Goal: Transaction & Acquisition: Purchase product/service

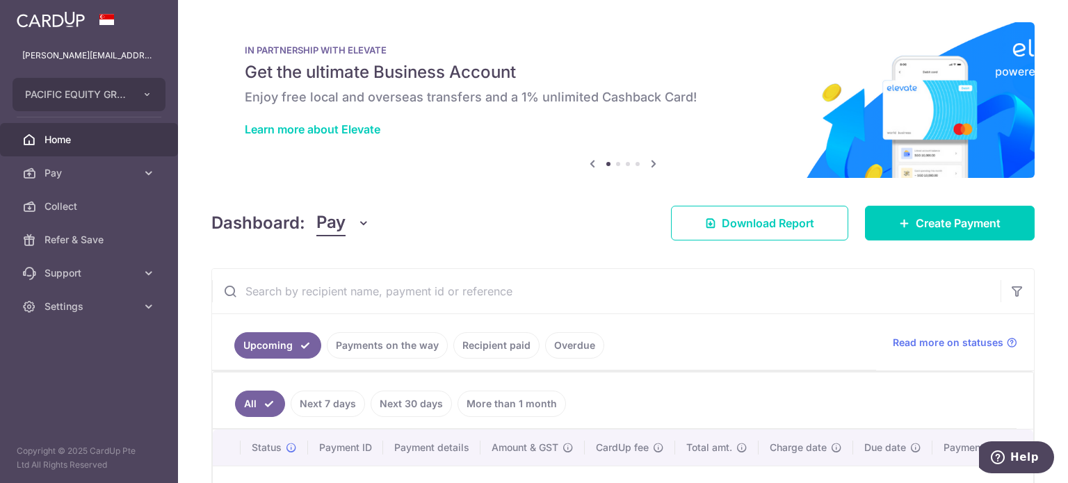
scroll to position [139, 0]
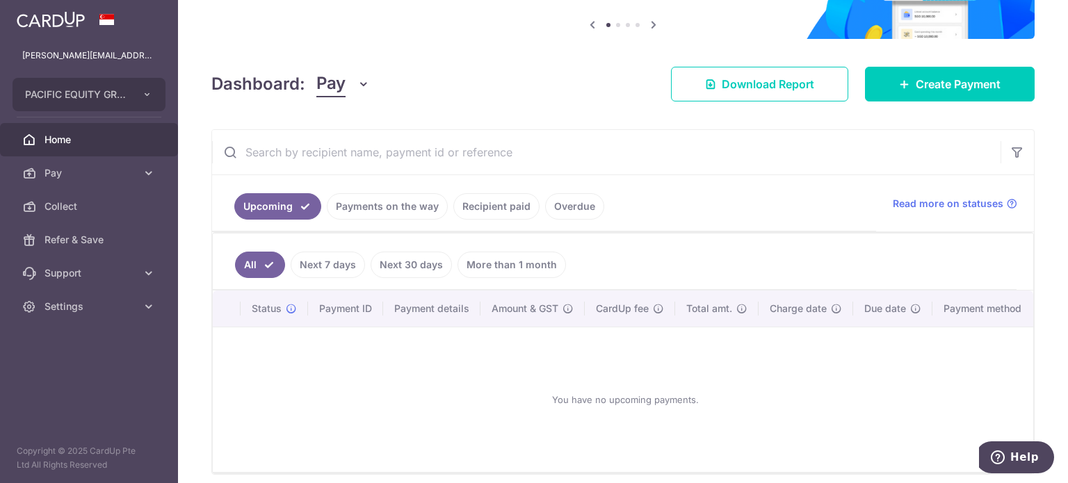
click at [474, 202] on link "Recipient paid" at bounding box center [497, 206] width 86 height 26
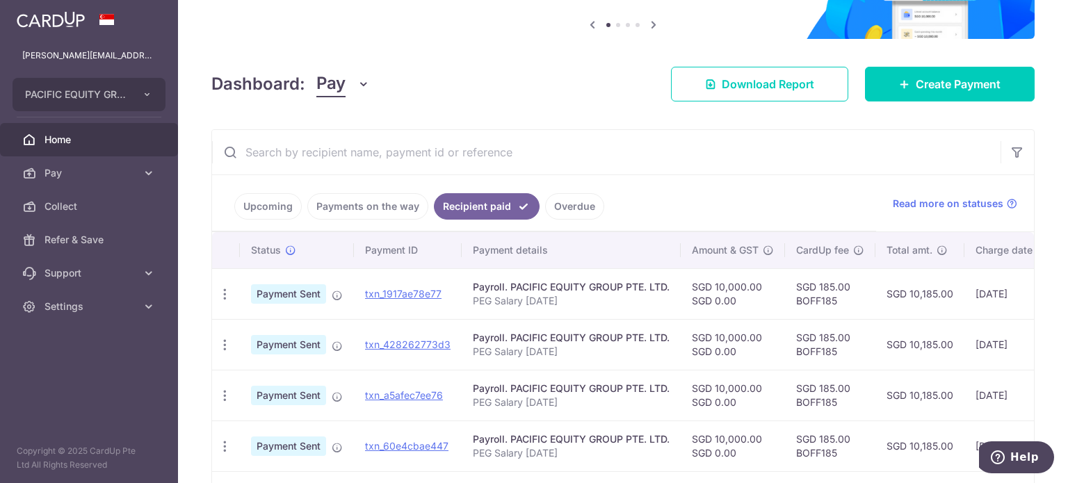
scroll to position [278, 0]
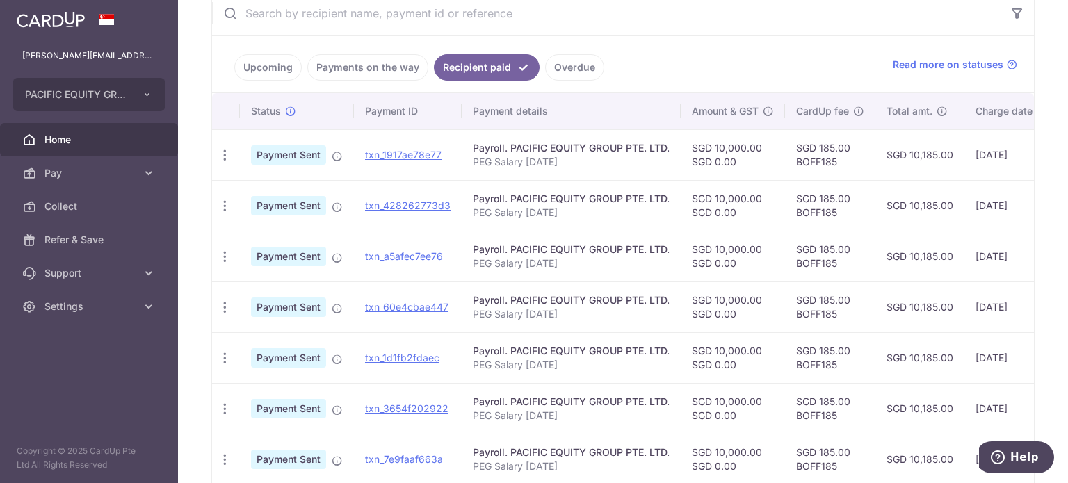
click at [264, 74] on link "Upcoming" at bounding box center [267, 67] width 67 height 26
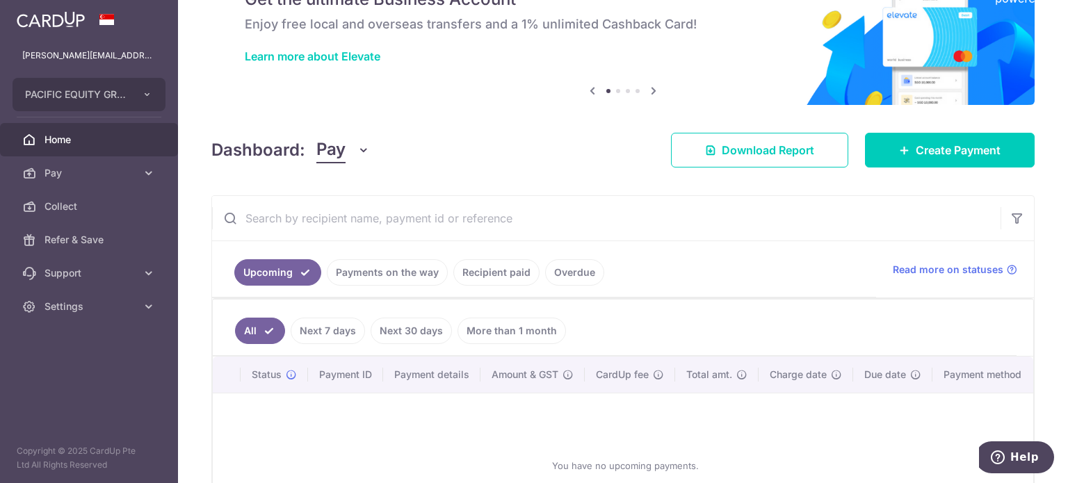
scroll to position [200, 0]
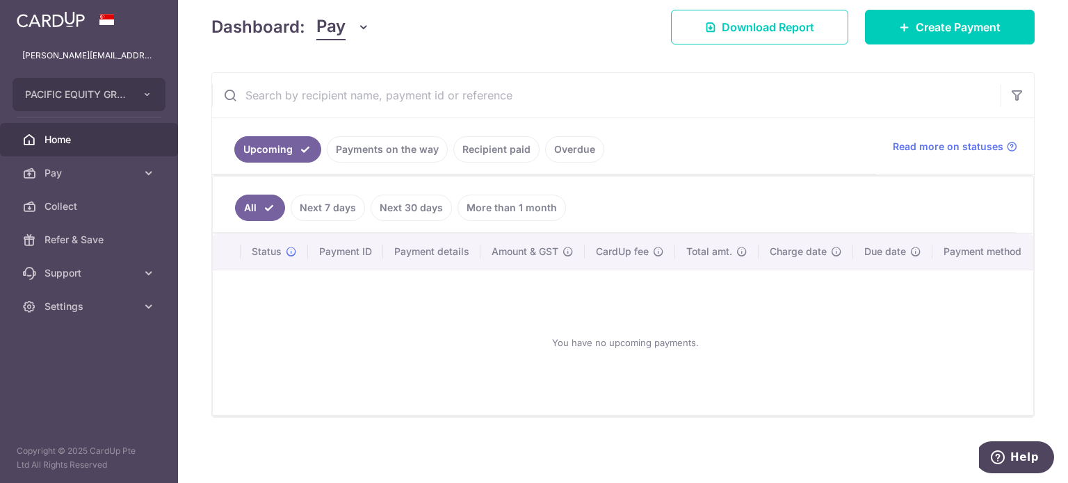
click at [380, 150] on link "Payments on the way" at bounding box center [387, 149] width 121 height 26
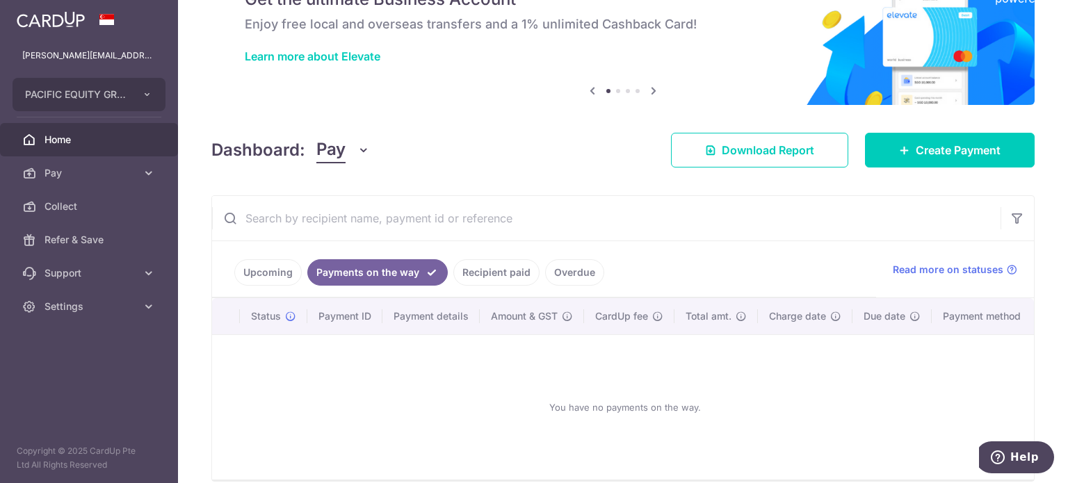
scroll to position [142, 0]
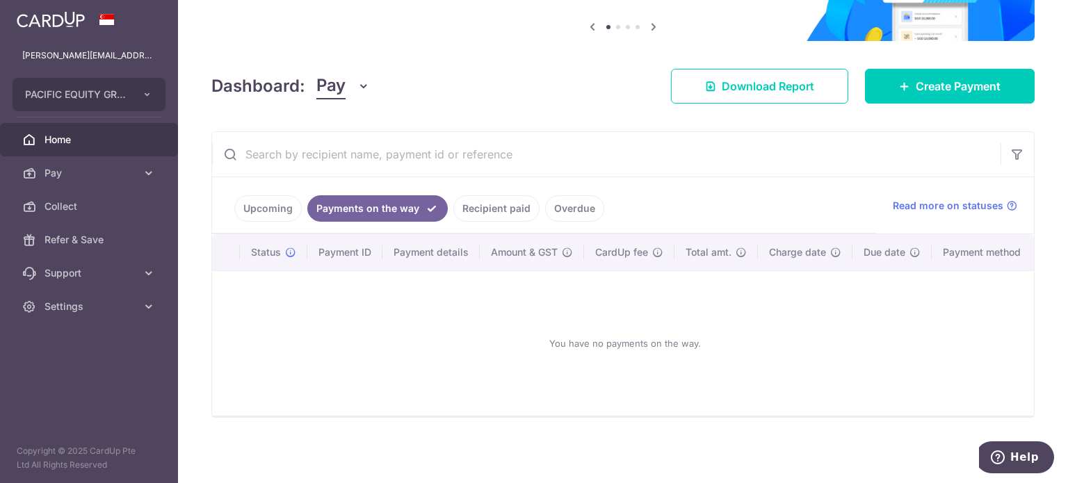
click at [479, 195] on link "Recipient paid" at bounding box center [497, 208] width 86 height 26
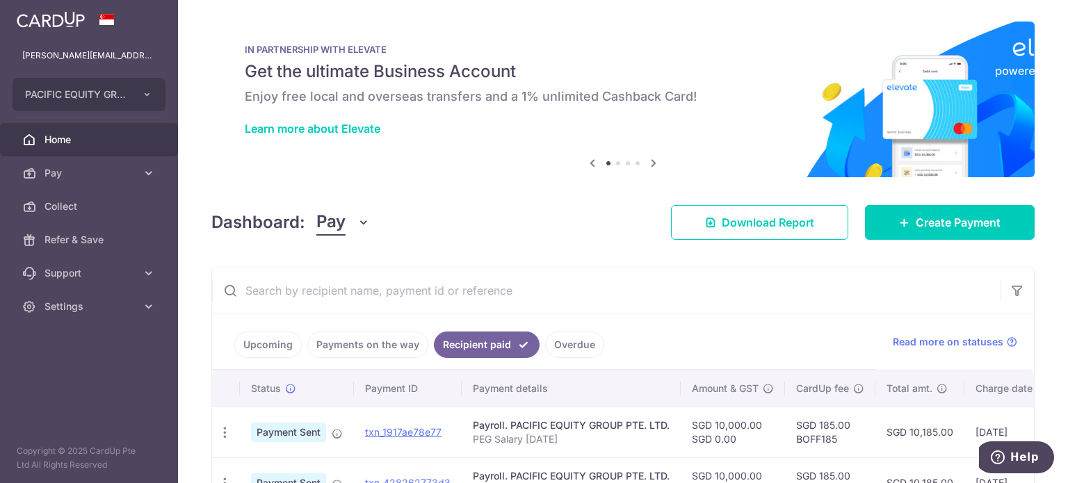
scroll to position [0, 0]
click at [778, 224] on span "Download Report" at bounding box center [768, 223] width 93 height 17
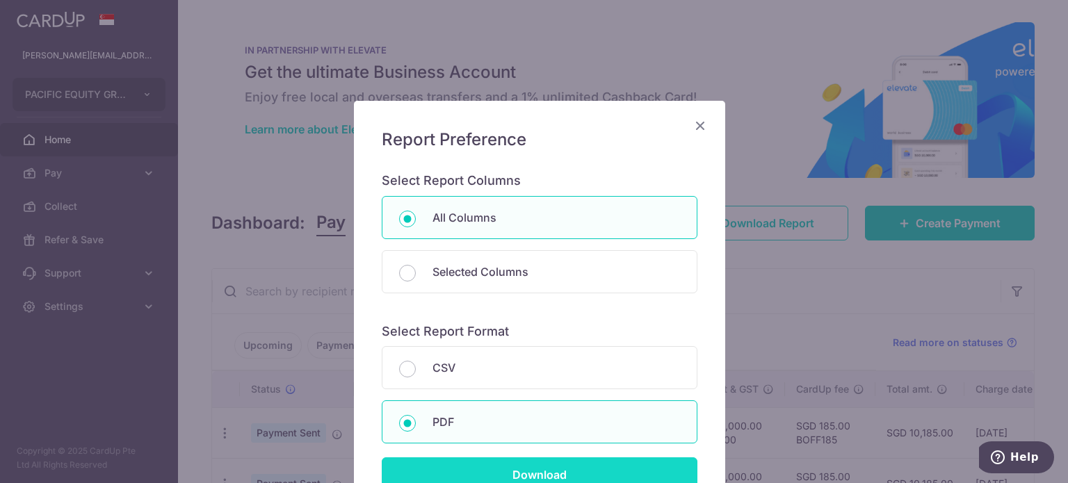
click at [584, 472] on input "Download" at bounding box center [540, 475] width 316 height 35
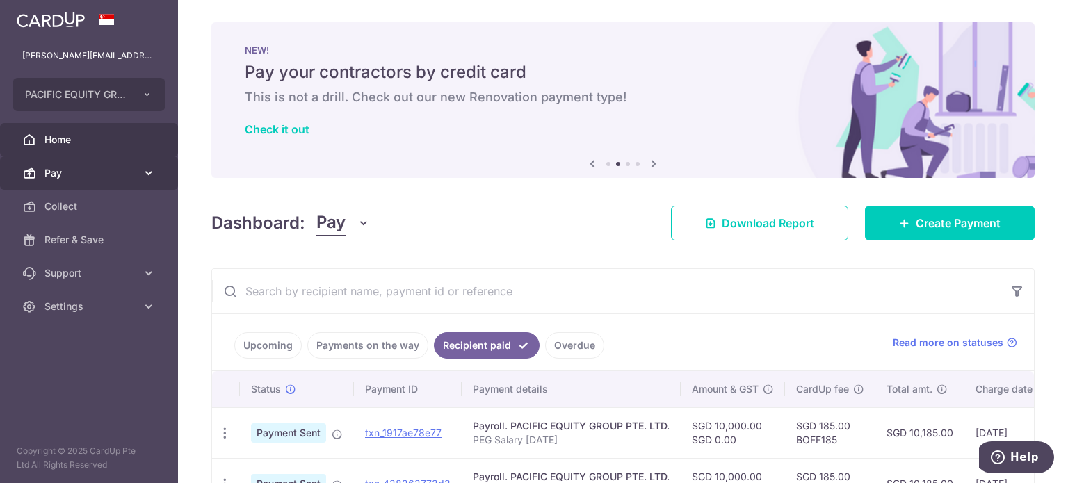
click at [153, 173] on icon at bounding box center [149, 173] width 14 height 14
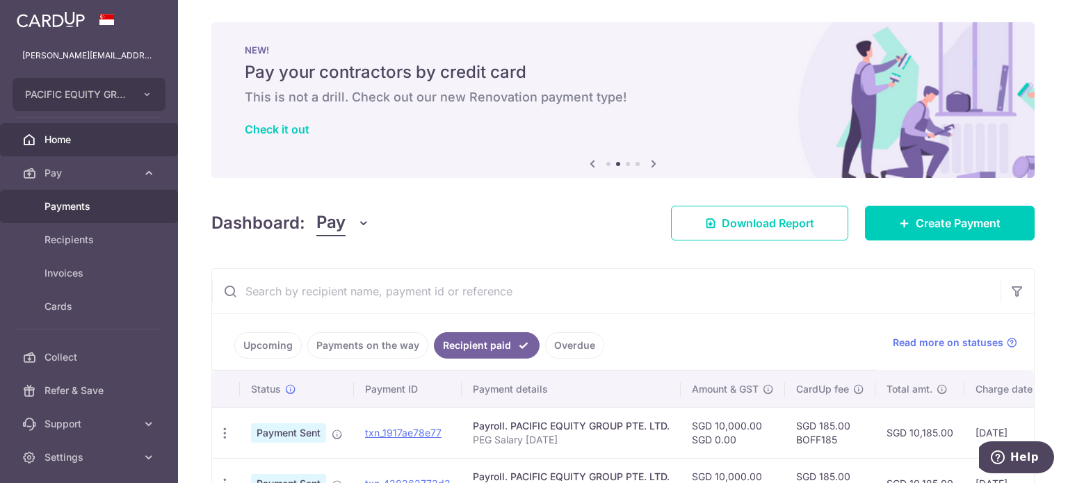
click at [120, 202] on span "Payments" at bounding box center [91, 207] width 92 height 14
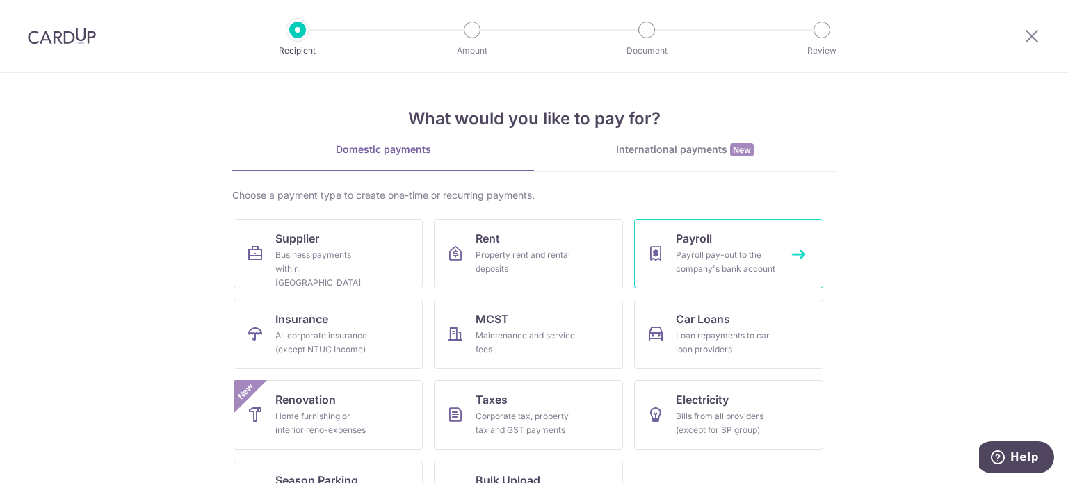
click at [712, 252] on div "Payroll pay-out to the company's bank account" at bounding box center [726, 262] width 100 height 28
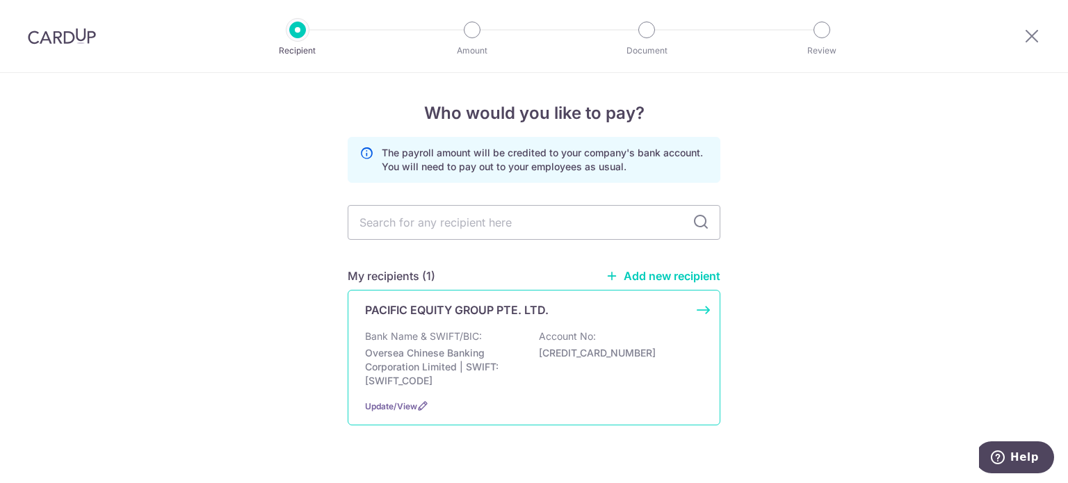
click at [417, 350] on p "Oversea Chinese Banking Corporation Limited | SWIFT: [SWIFT_CODE]" at bounding box center [443, 367] width 156 height 42
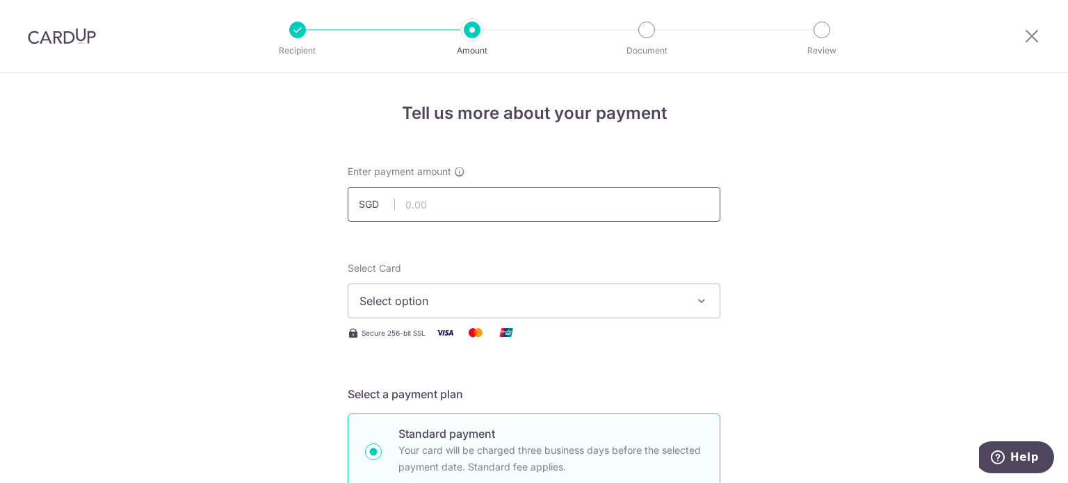
click at [471, 208] on input "text" at bounding box center [534, 204] width 373 height 35
type input "10,000.00"
click at [533, 296] on span "Select option" at bounding box center [522, 301] width 324 height 17
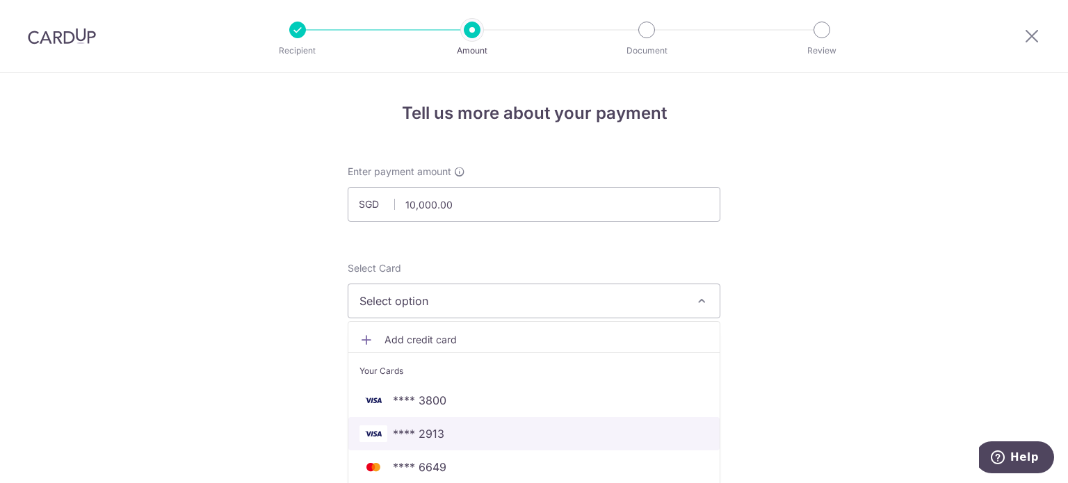
click at [423, 422] on link "**** 2913" at bounding box center [533, 433] width 371 height 33
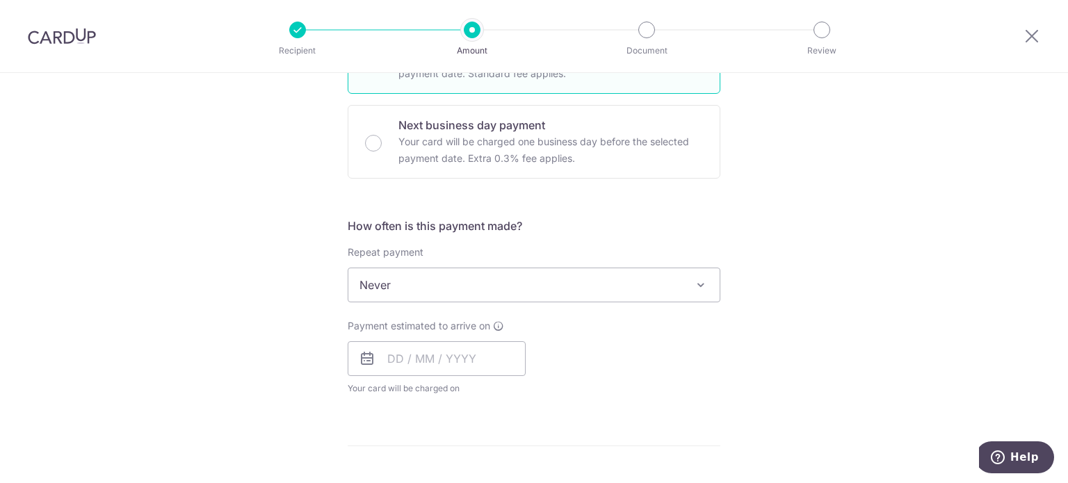
scroll to position [417, 0]
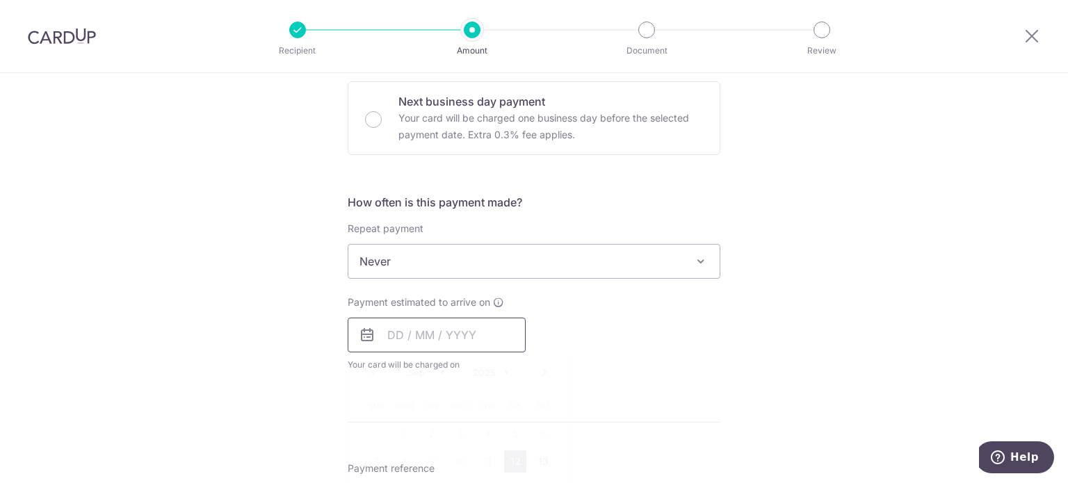
click at [478, 333] on input "text" at bounding box center [437, 335] width 178 height 35
click at [512, 458] on link "12" at bounding box center [515, 462] width 22 height 22
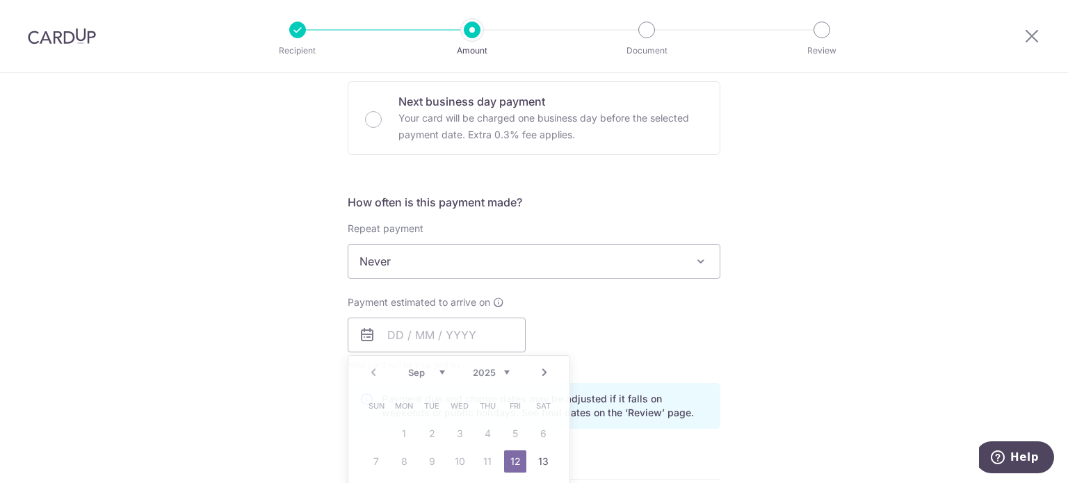
type input "12/09/2025"
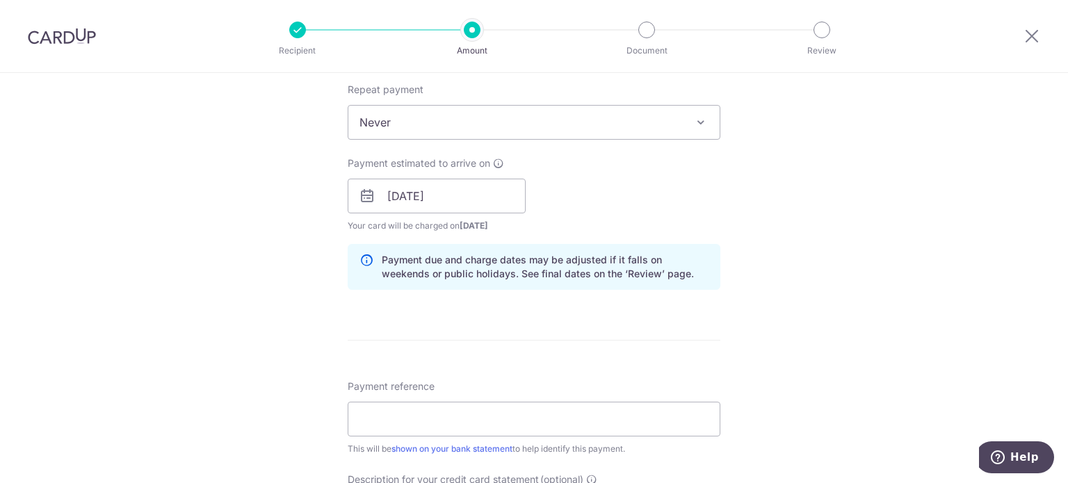
scroll to position [696, 0]
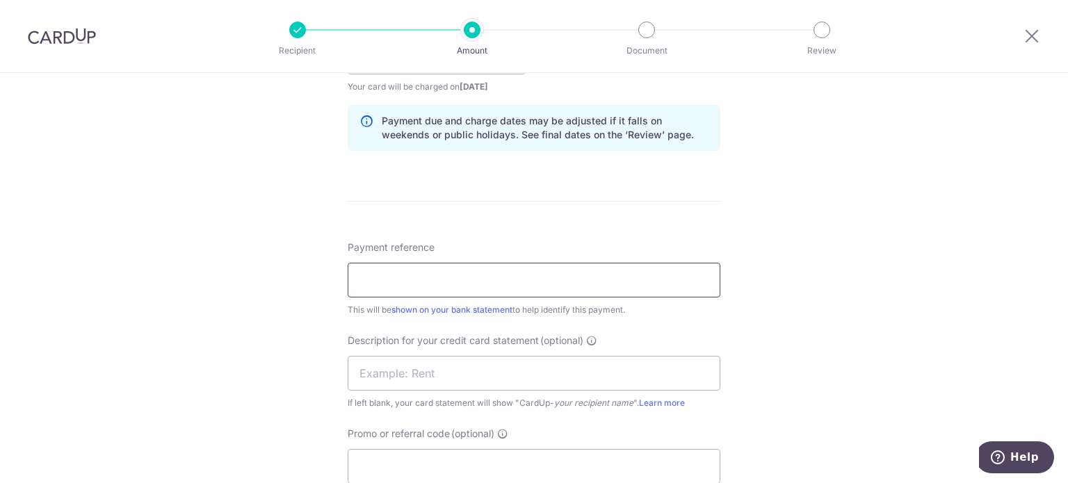
click at [413, 278] on input "Payment reference" at bounding box center [534, 280] width 373 height 35
type input "PEG Salary Aug 2025"
click at [414, 447] on div "Promo or referral code (optional) The discounted fee will be shown on the revie…" at bounding box center [534, 455] width 373 height 57
type input "BOFF185"
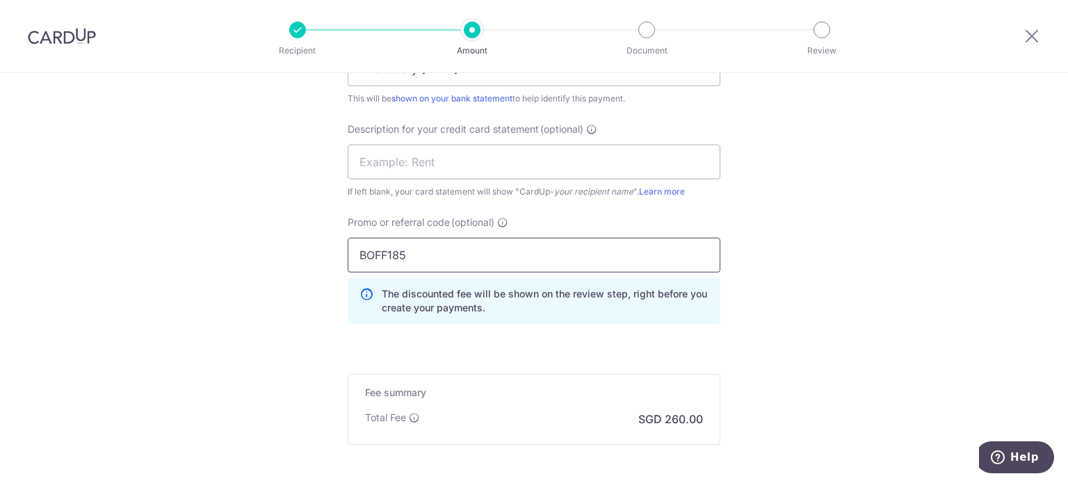
scroll to position [1043, 0]
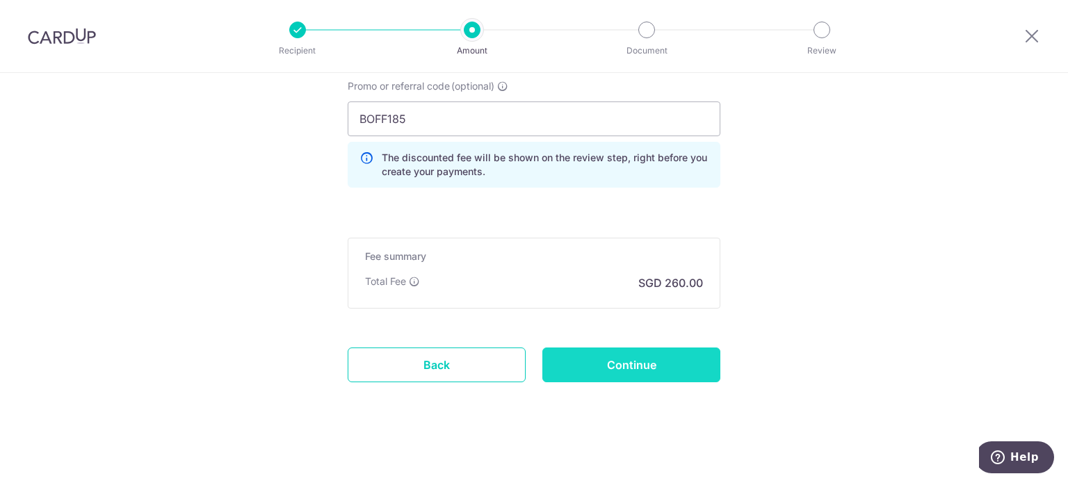
click at [623, 358] on input "Continue" at bounding box center [632, 365] width 178 height 35
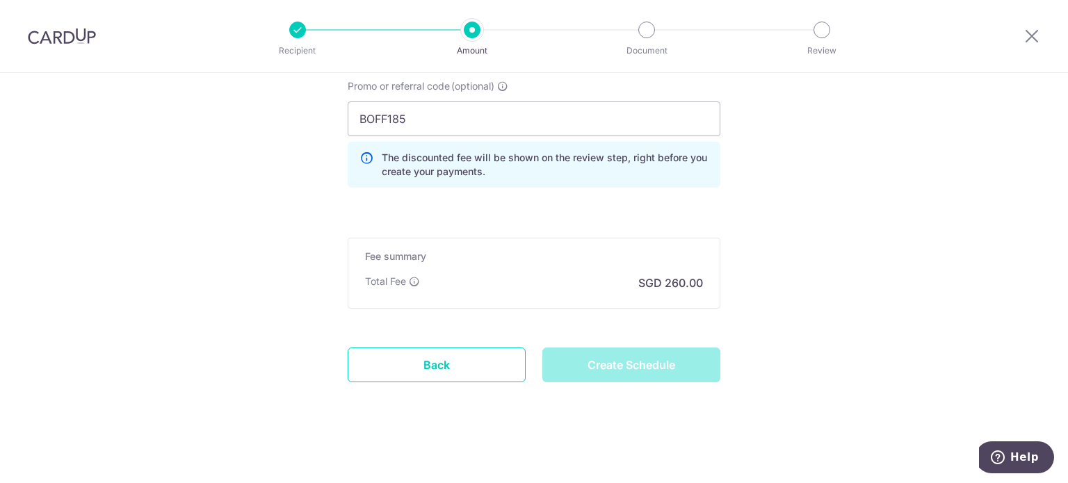
type input "Create Schedule"
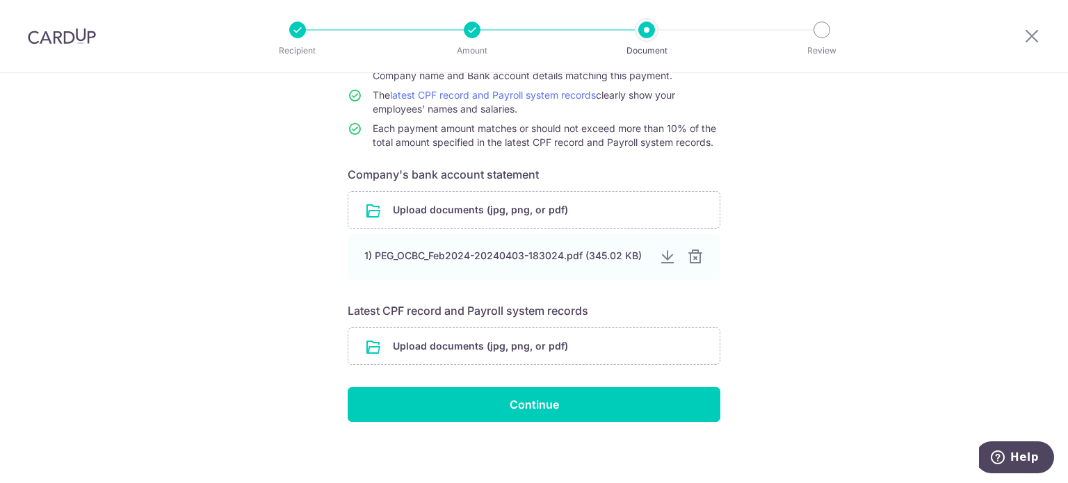
scroll to position [159, 0]
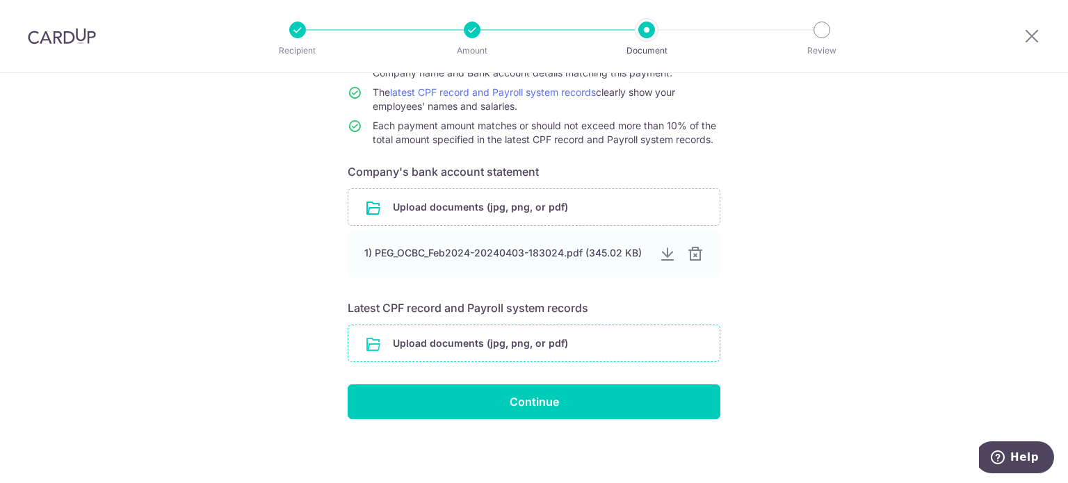
click at [519, 339] on input "file" at bounding box center [533, 344] width 371 height 36
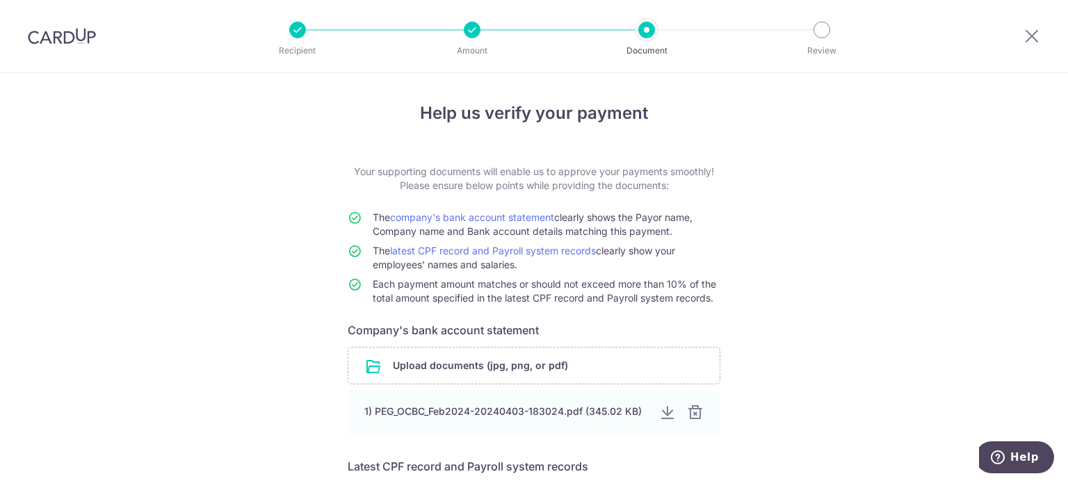
scroll to position [216, 0]
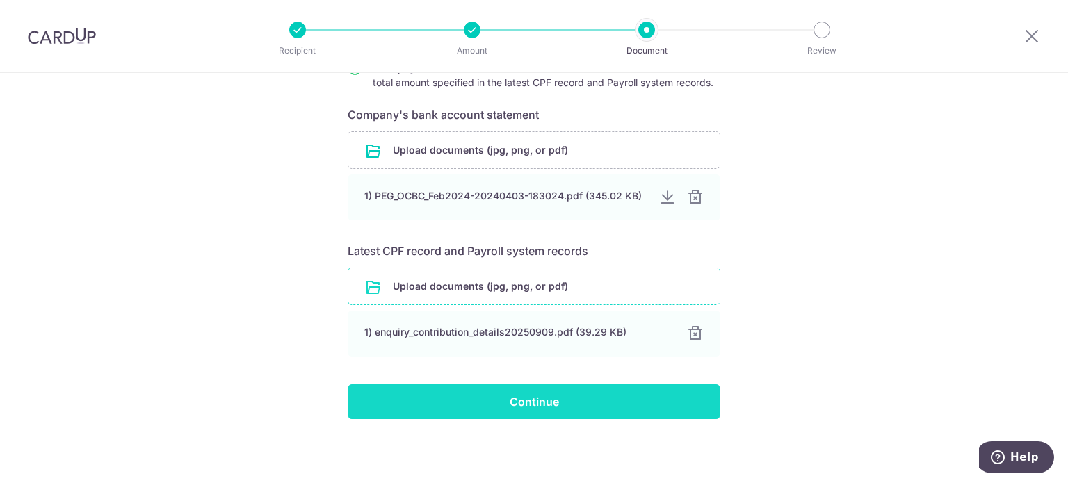
click at [622, 399] on input "Continue" at bounding box center [534, 402] width 373 height 35
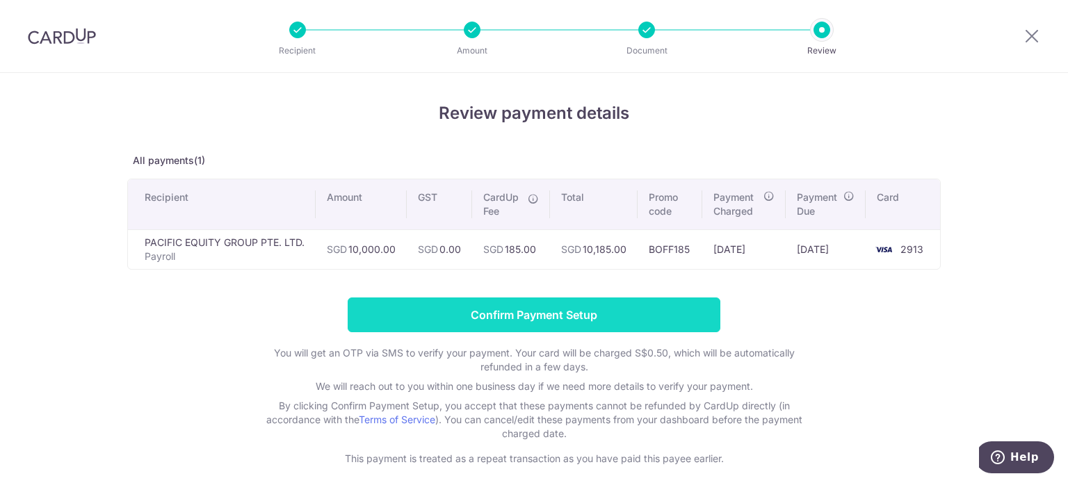
click at [496, 322] on input "Confirm Payment Setup" at bounding box center [534, 315] width 373 height 35
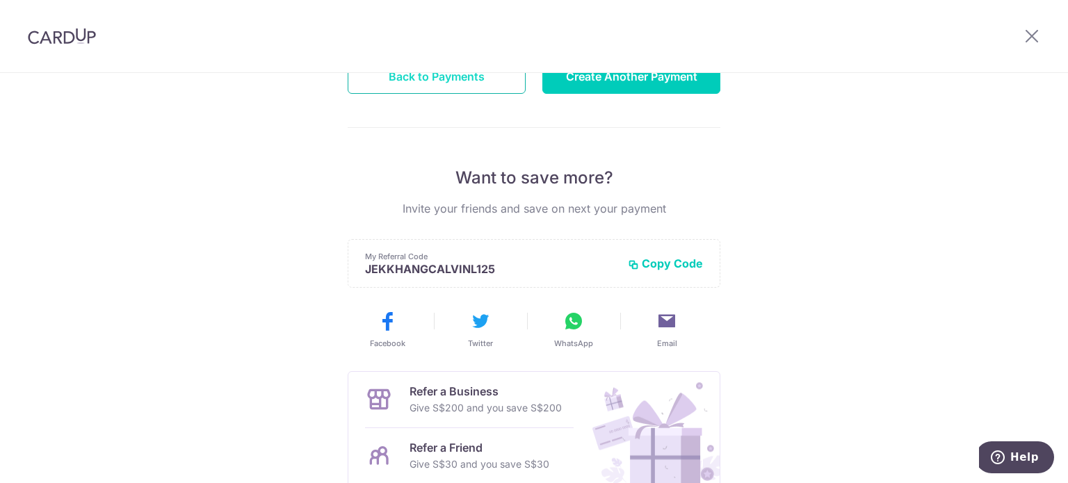
scroll to position [209, 0]
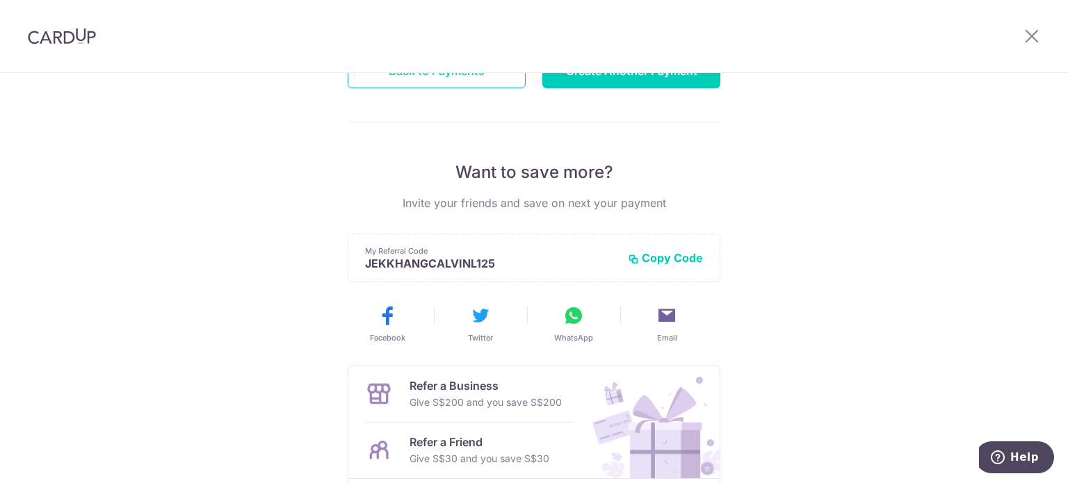
click at [381, 86] on button "Back to Payments" at bounding box center [437, 71] width 178 height 35
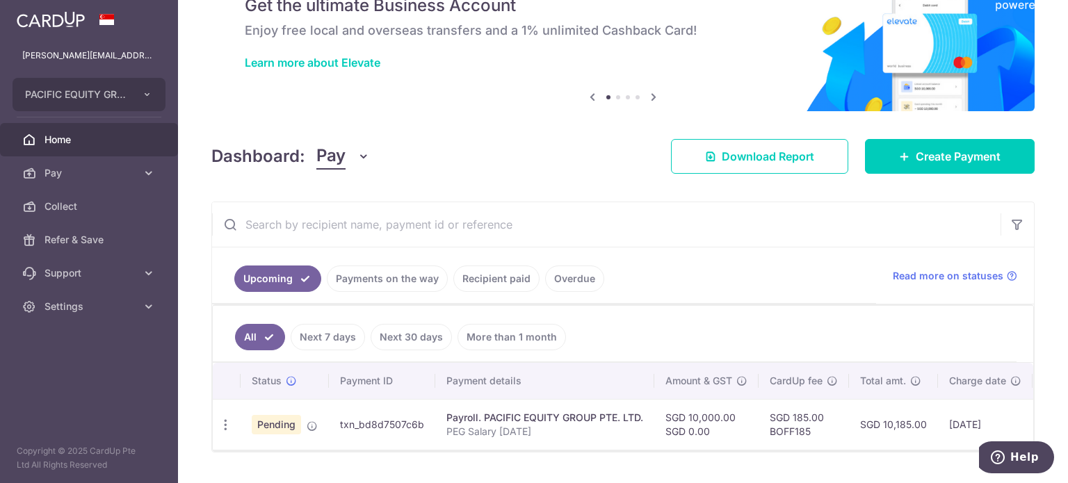
scroll to position [106, 0]
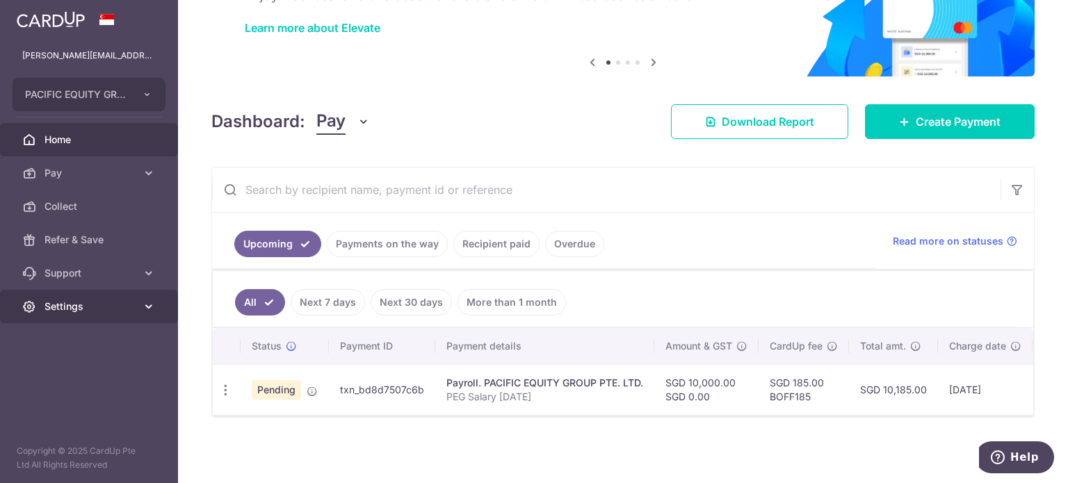
click at [117, 317] on link "Settings" at bounding box center [89, 306] width 178 height 33
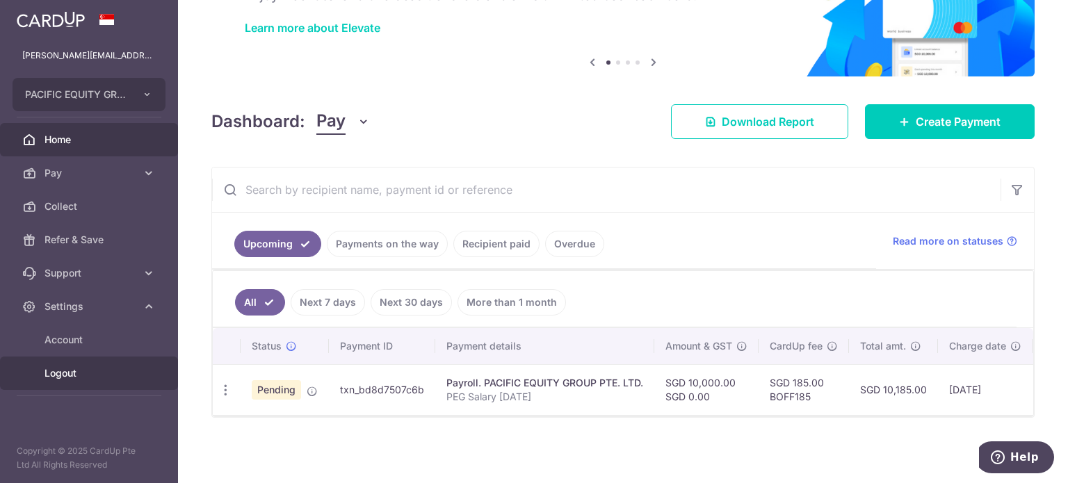
click at [95, 367] on span "Logout" at bounding box center [91, 374] width 92 height 14
